Goal: Navigation & Orientation: Find specific page/section

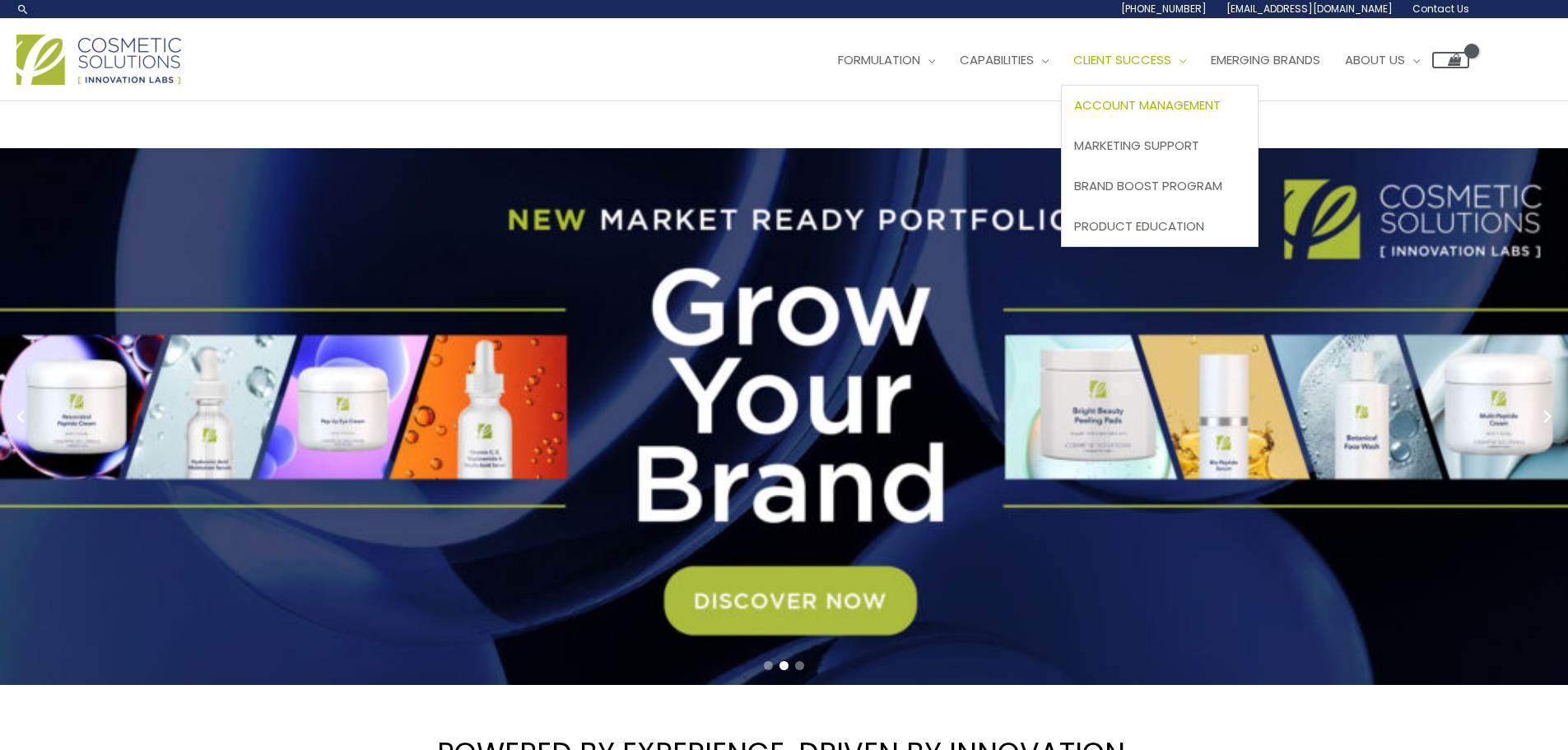
click at [1175, 104] on span "Account Management" at bounding box center [1147, 104] width 147 height 17
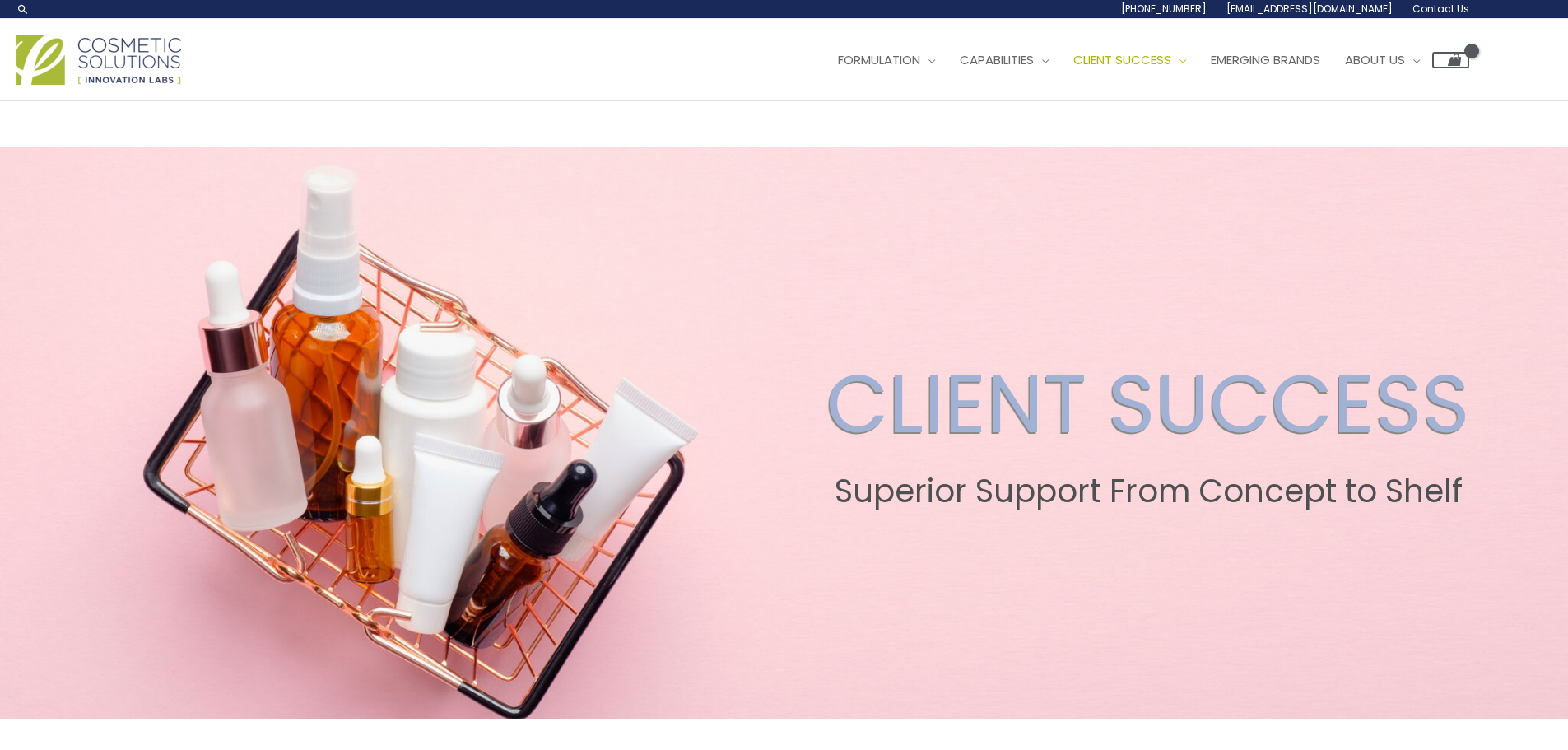
click at [122, 61] on img at bounding box center [99, 60] width 165 height 51
